Goal: Information Seeking & Learning: Learn about a topic

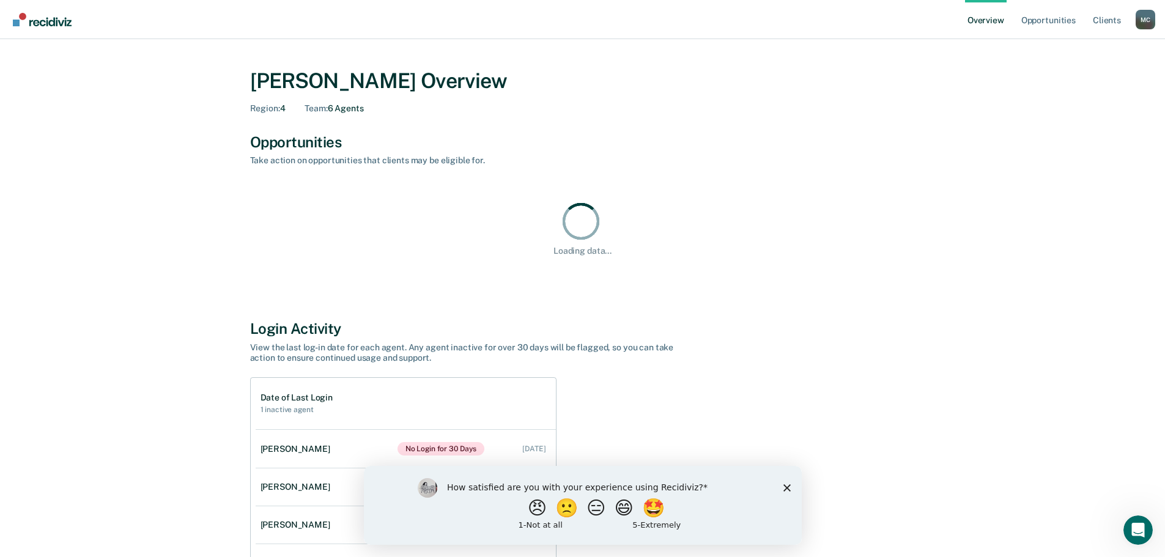
click at [786, 489] on polygon "Close survey" at bounding box center [786, 487] width 7 height 7
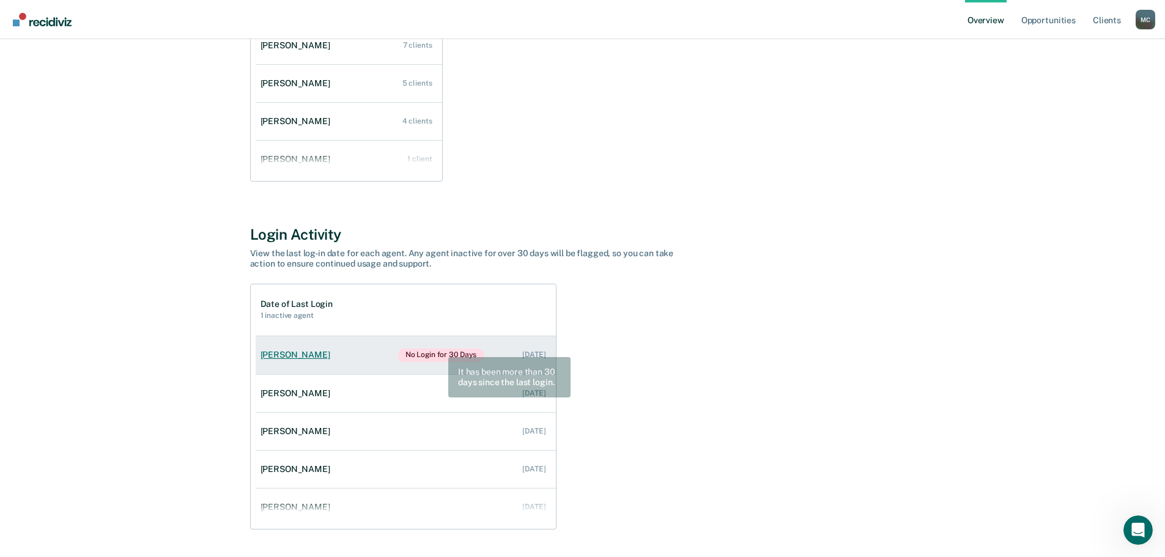
click at [441, 347] on link "[PERSON_NAME] No Login for 30 Days [DATE]" at bounding box center [406, 355] width 300 height 38
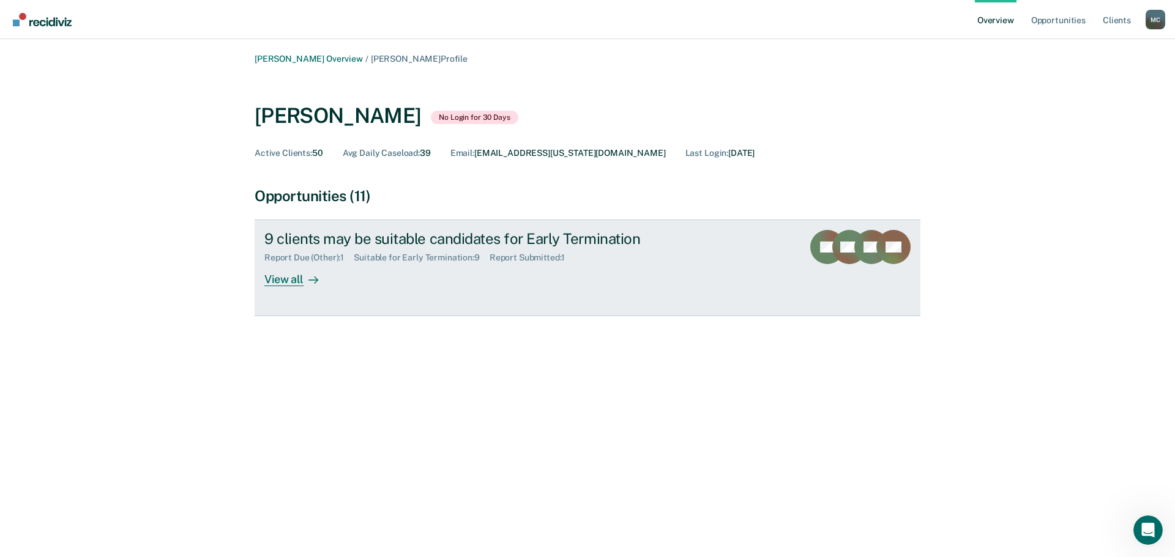
click at [293, 281] on div "View all" at bounding box center [298, 275] width 69 height 24
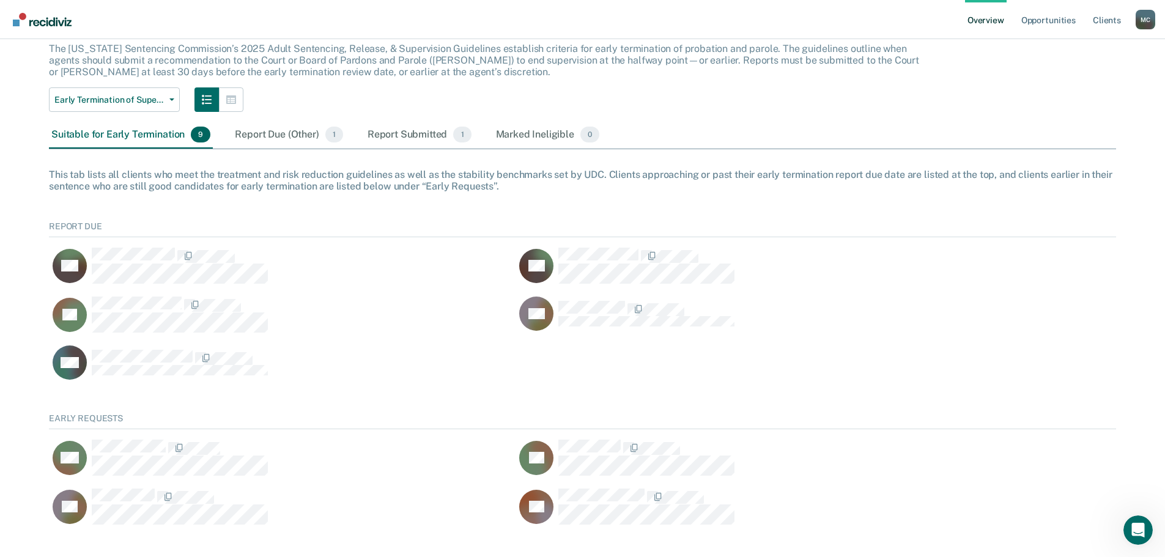
scroll to position [95, 0]
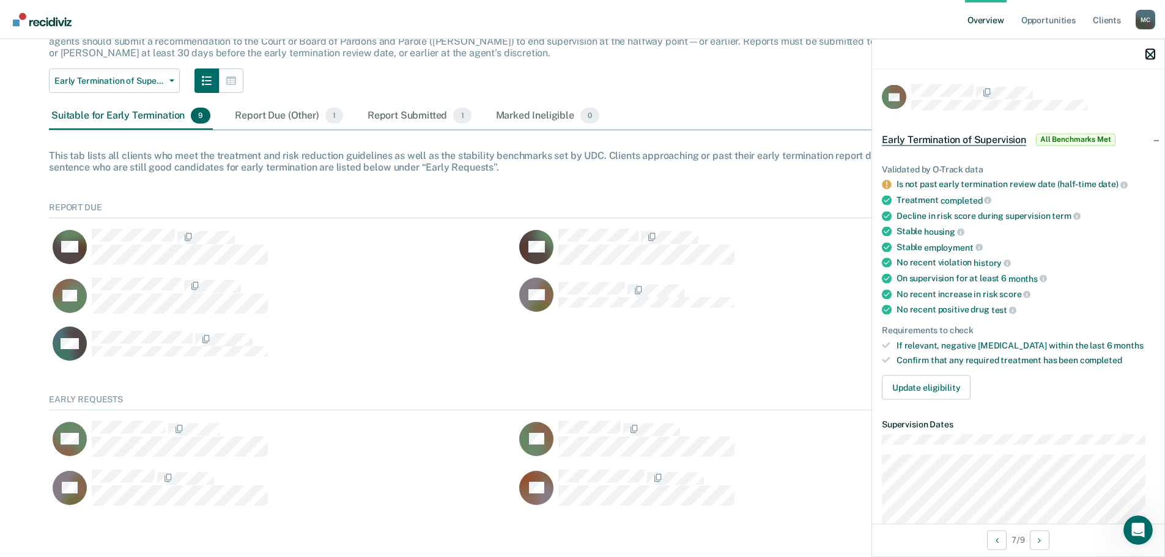
click at [1147, 54] on icon "button" at bounding box center [1150, 54] width 9 height 9
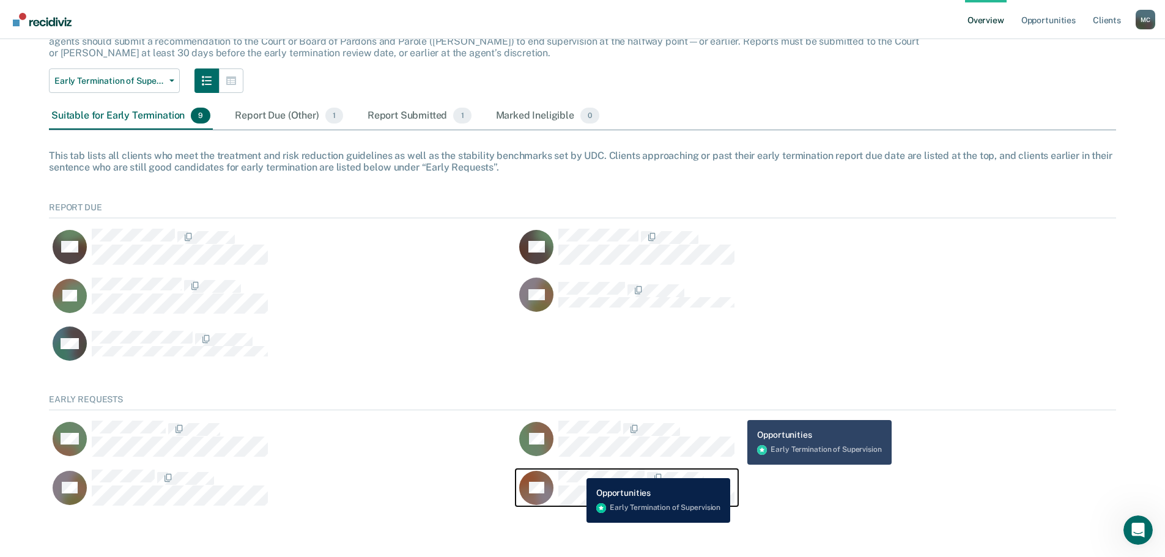
click at [578, 469] on button "TC" at bounding box center [627, 487] width 223 height 37
